Goal: Information Seeking & Learning: Find specific fact

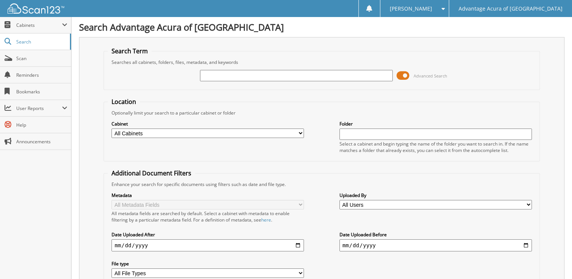
click at [224, 78] on input "text" at bounding box center [296, 75] width 192 height 11
type input "79633"
click at [406, 73] on span at bounding box center [403, 75] width 13 height 11
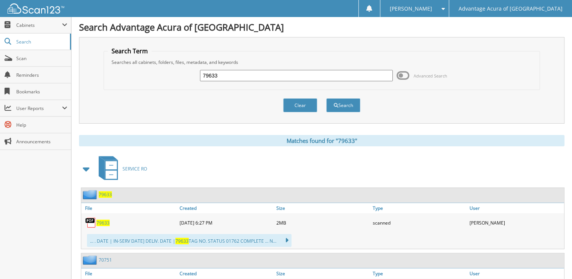
click at [106, 220] on span "79633" at bounding box center [102, 223] width 13 height 6
